Goal: Information Seeking & Learning: Learn about a topic

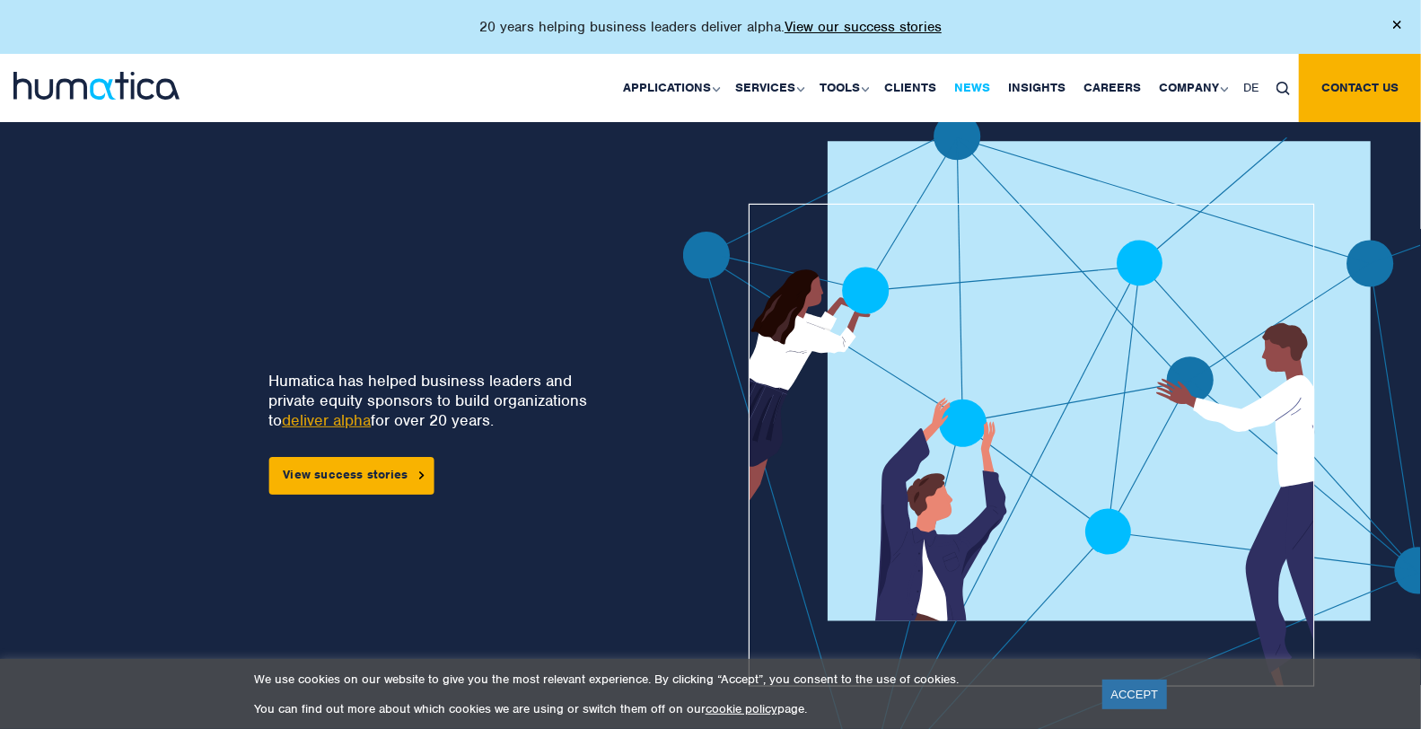
click at [973, 92] on link "News" at bounding box center [972, 88] width 54 height 68
click at [1056, 80] on link "Insights" at bounding box center [1036, 88] width 75 height 68
click at [1061, 84] on link "Insights" at bounding box center [1036, 88] width 75 height 68
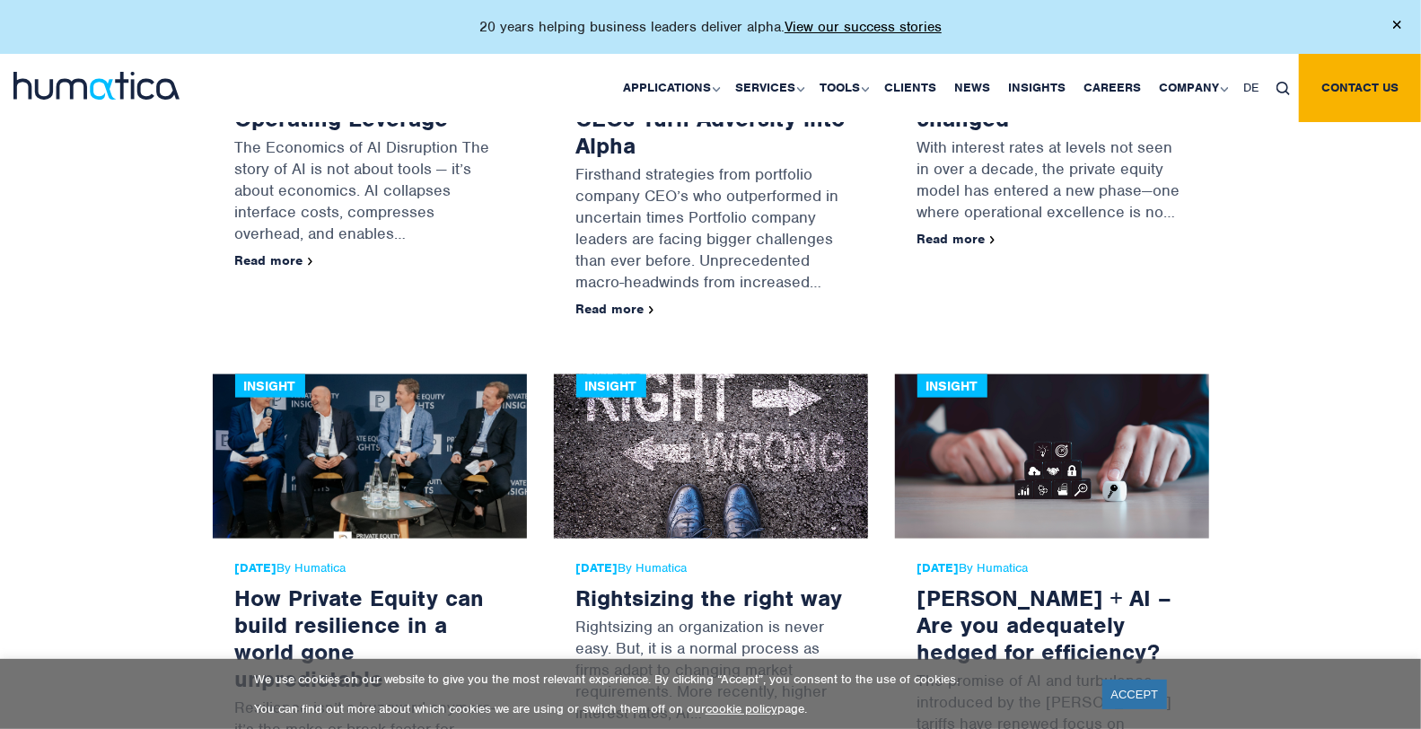
scroll to position [1297, 0]
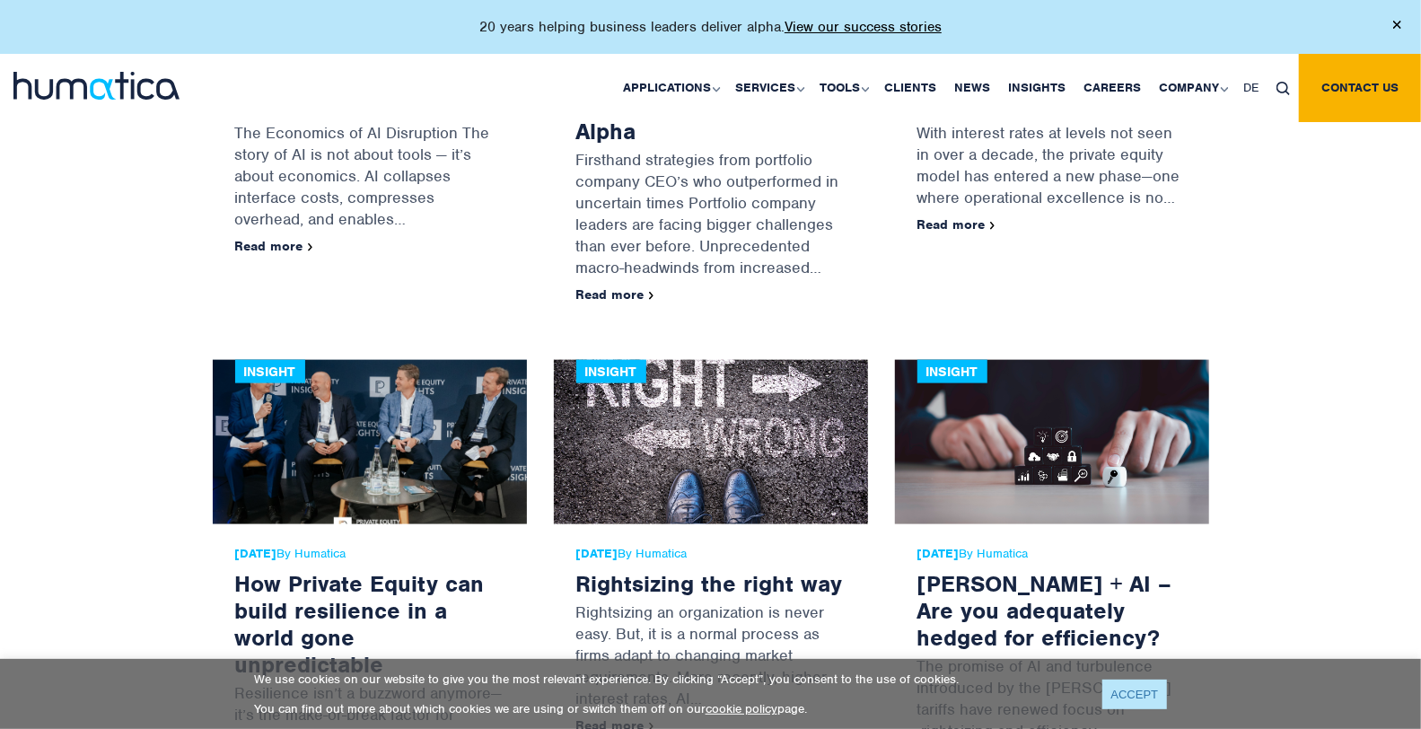
click at [1139, 694] on link "ACCEPT" at bounding box center [1136, 695] width 66 height 30
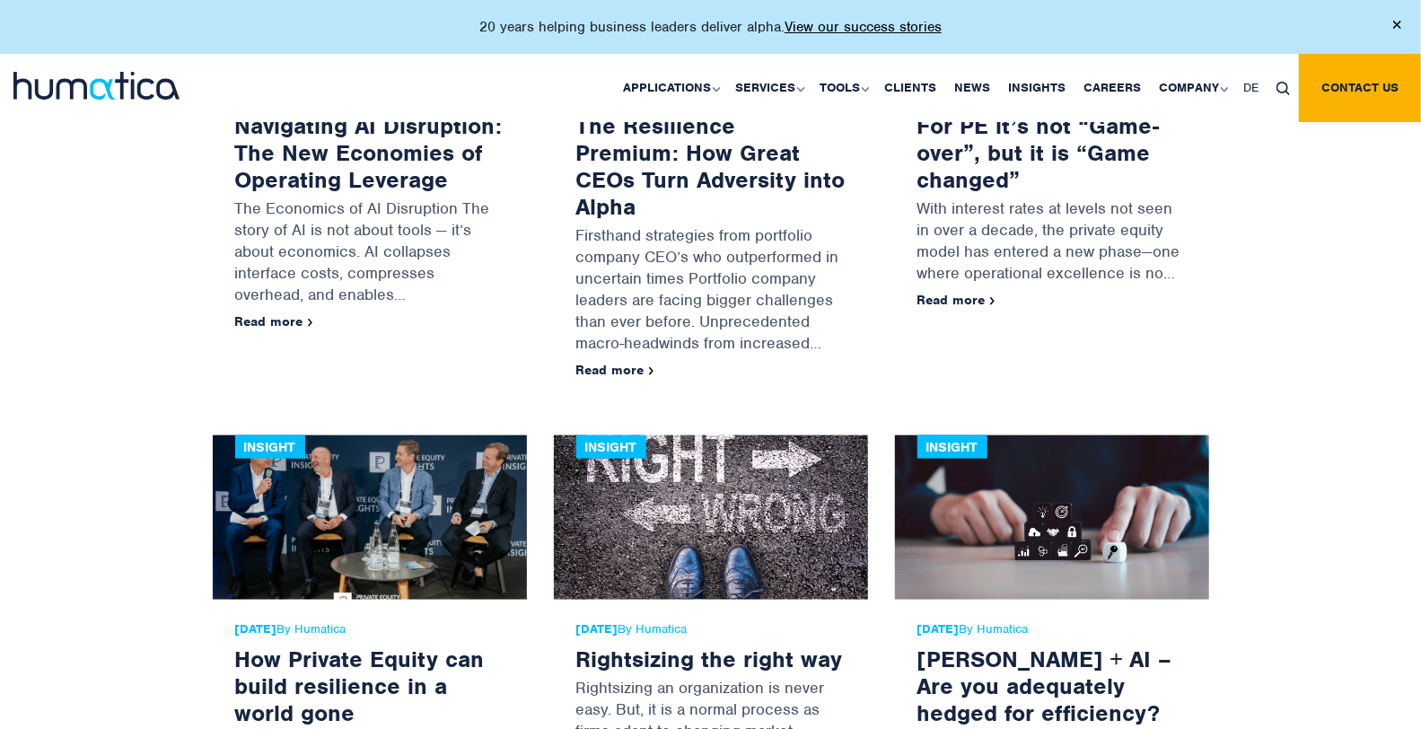
scroll to position [1197, 0]
